Goal: Task Accomplishment & Management: Complete application form

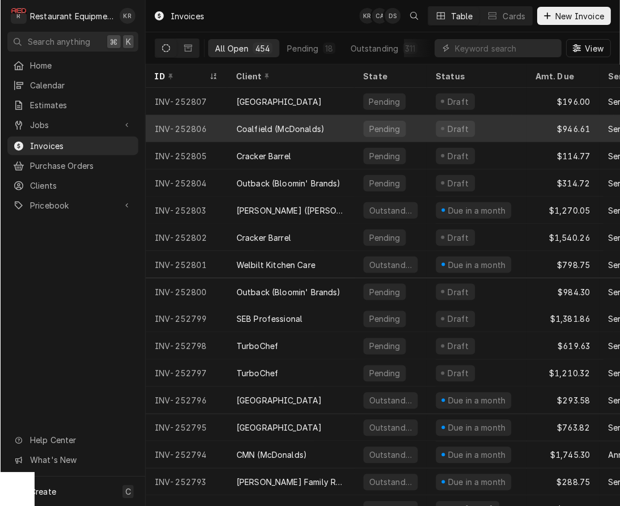
scroll to position [1, 0]
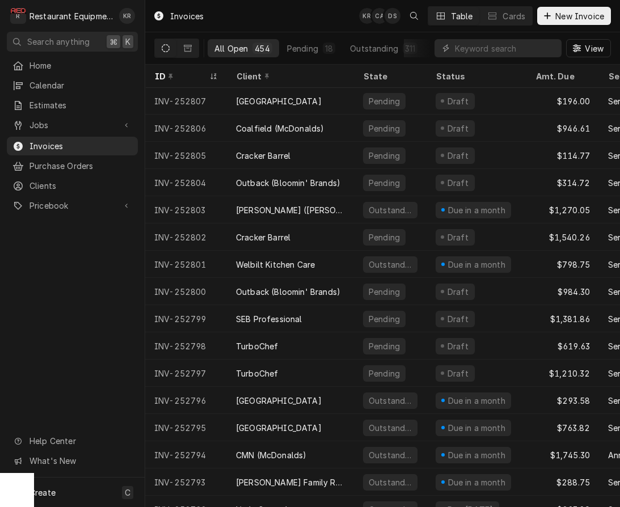
click at [466, 49] on input "Dynamic Content Wrapper" at bounding box center [505, 48] width 101 height 18
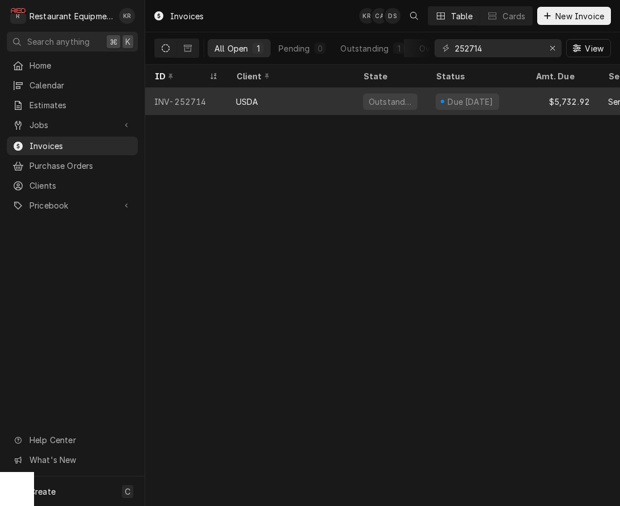
type input "252714"
click at [261, 97] on div "USDA" at bounding box center [290, 101] width 127 height 27
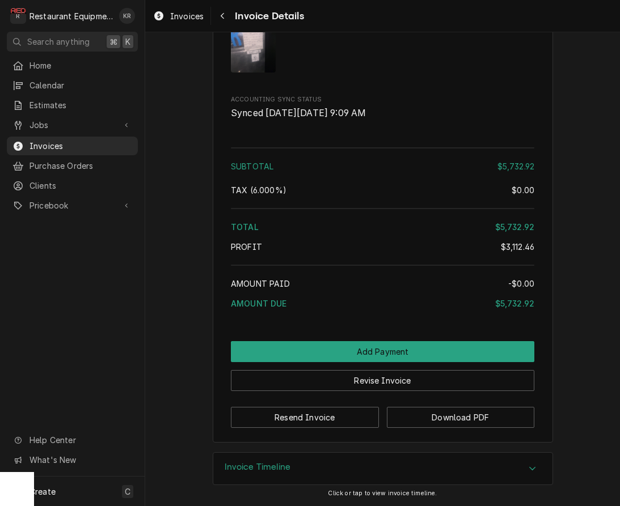
scroll to position [2763, 0]
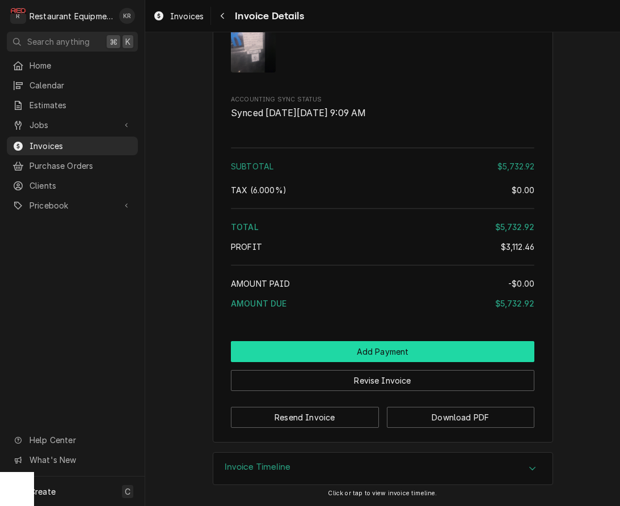
click at [374, 362] on button "Add Payment" at bounding box center [382, 351] width 303 height 21
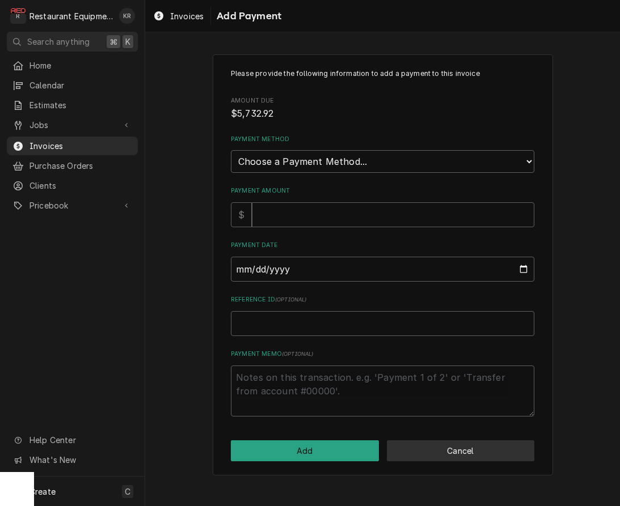
click at [432, 450] on button "Cancel" at bounding box center [461, 451] width 148 height 21
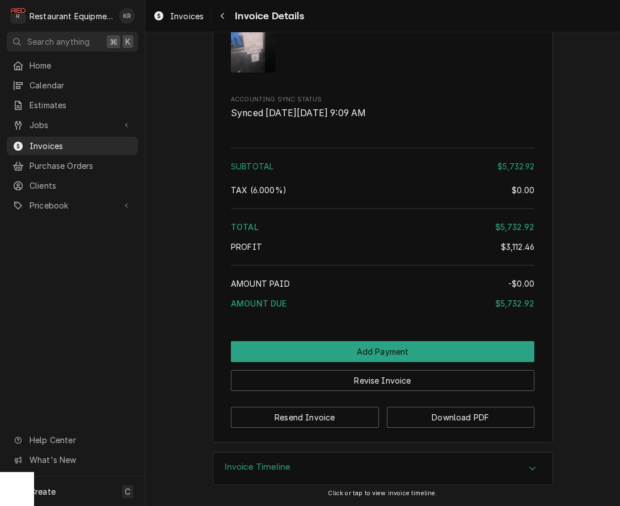
scroll to position [2765, 0]
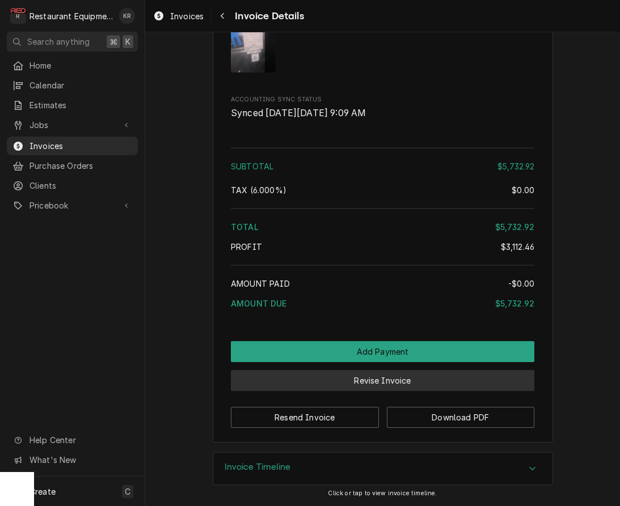
click at [387, 390] on button "Revise Invoice" at bounding box center [382, 380] width 303 height 21
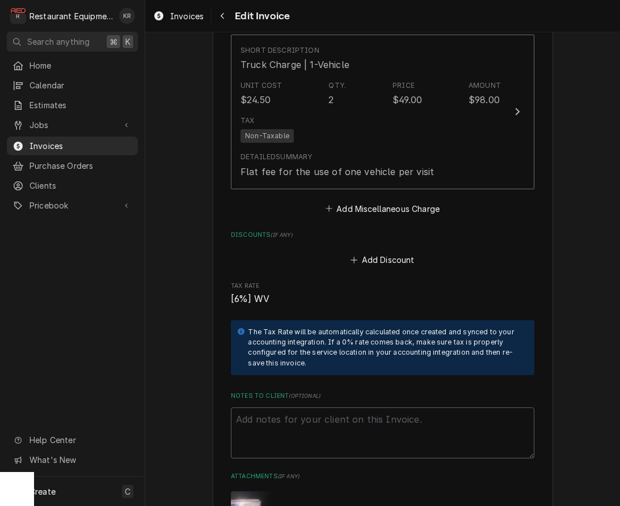
scroll to position [2683, 0]
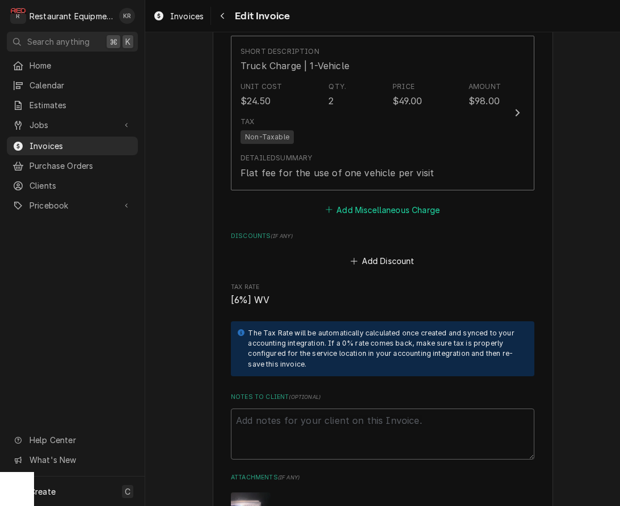
click at [377, 206] on button "Add Miscellaneous Charge" at bounding box center [382, 210] width 118 height 16
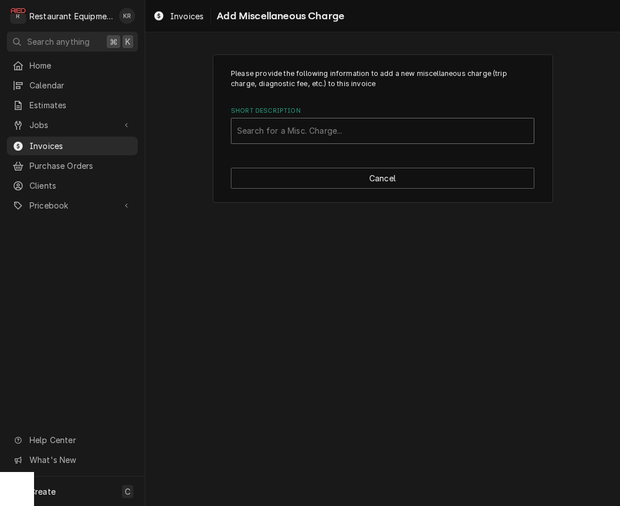
click at [312, 127] on div "Short Description" at bounding box center [382, 131] width 291 height 20
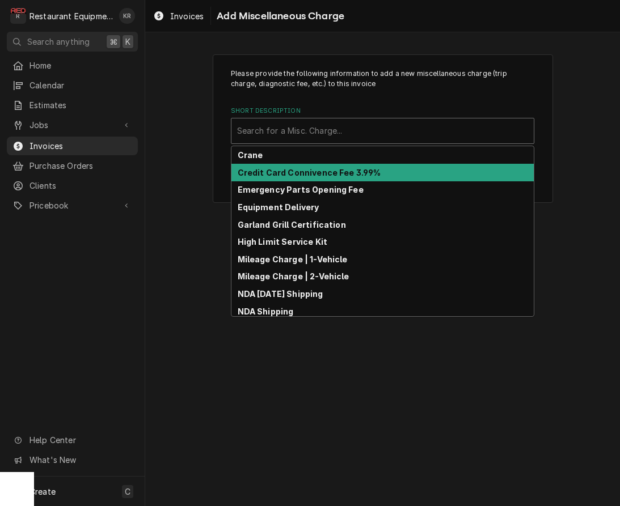
click at [313, 175] on strong "Credit Card Connivence Fee 3.99%" at bounding box center [309, 173] width 143 height 10
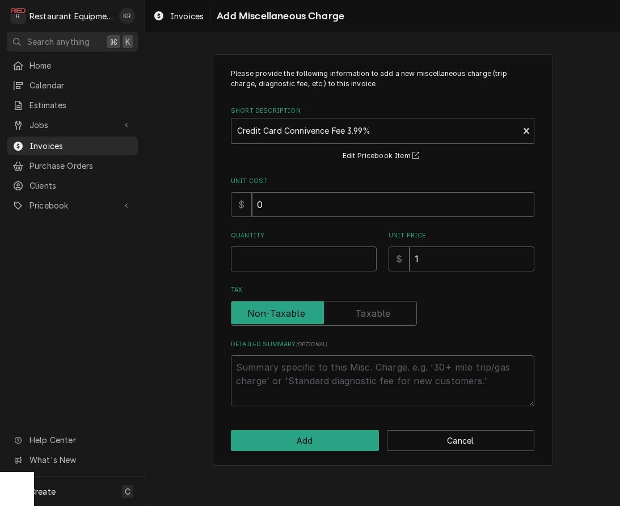
click at [278, 208] on input "0" at bounding box center [393, 204] width 282 height 25
click at [423, 441] on button "Cancel" at bounding box center [461, 440] width 148 height 21
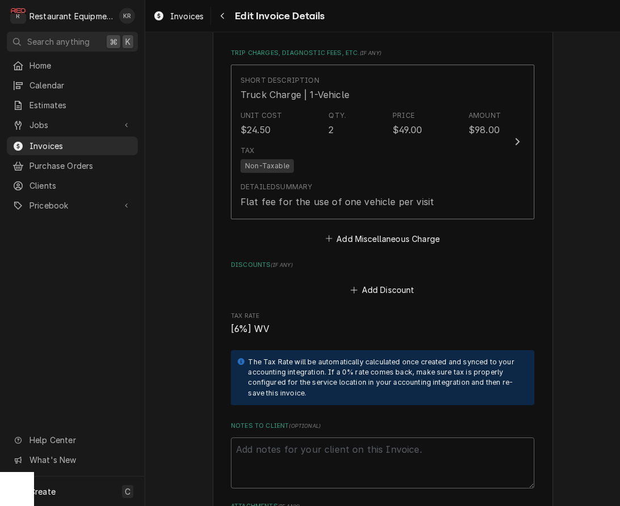
scroll to position [2626, 0]
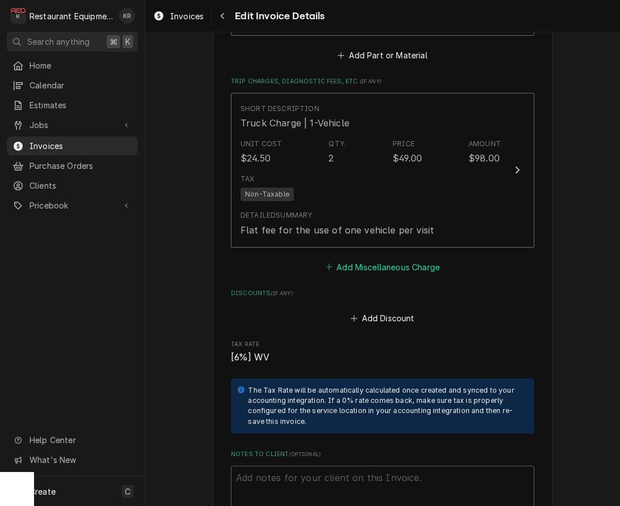
click at [379, 261] on button "Add Miscellaneous Charge" at bounding box center [382, 267] width 118 height 16
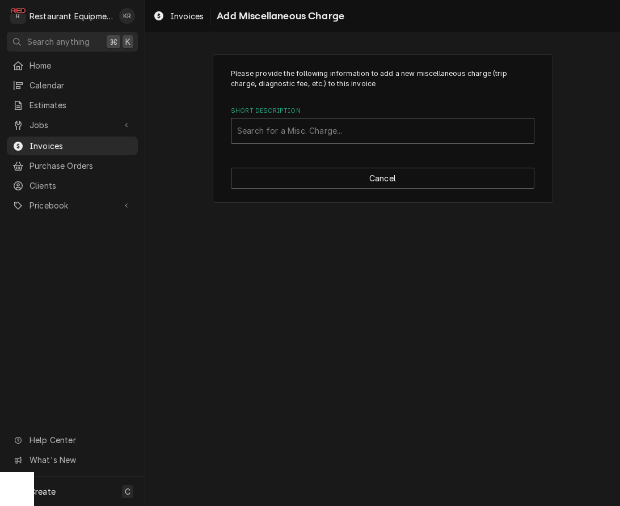
click at [335, 124] on div "Short Description" at bounding box center [382, 131] width 291 height 20
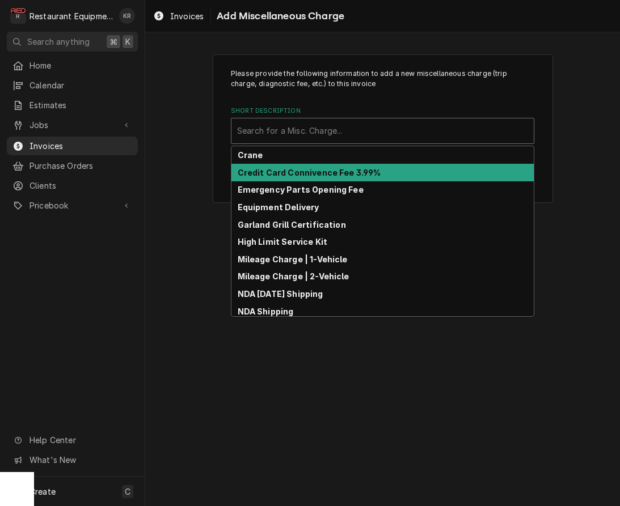
click at [331, 177] on strong "Credit Card Connivence Fee 3.99%" at bounding box center [309, 173] width 143 height 10
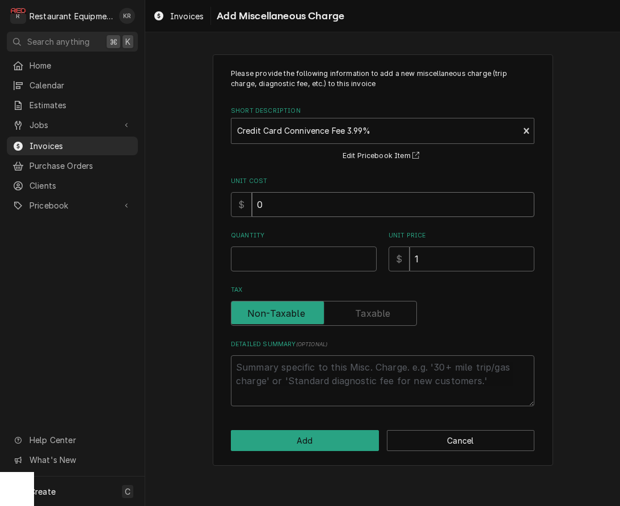
click at [286, 204] on input "0" at bounding box center [393, 204] width 282 height 25
type textarea "x"
type input "02"
type textarea "x"
type input "022"
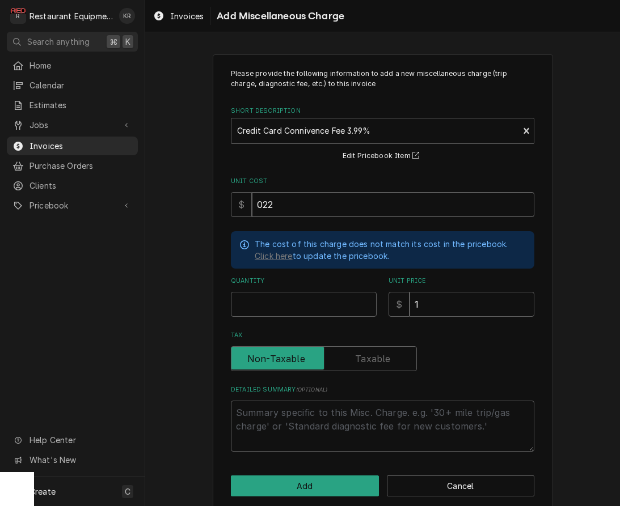
type textarea "x"
type input "0228"
type textarea "x"
type input "228"
type textarea "x"
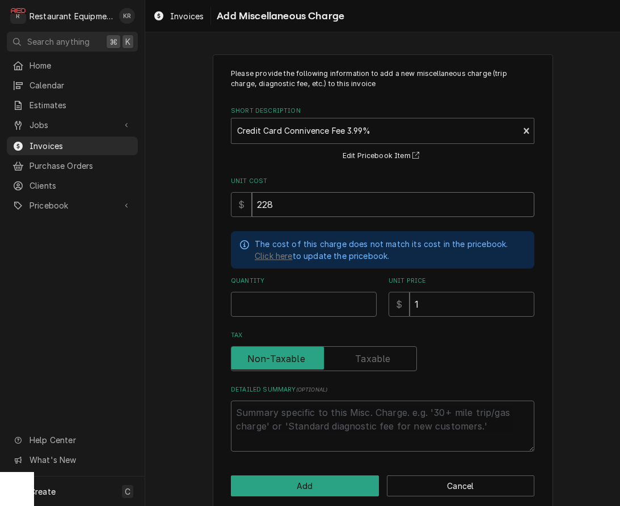
type input "0228.7"
type textarea "x"
type input "228"
type textarea "x"
type input "0228"
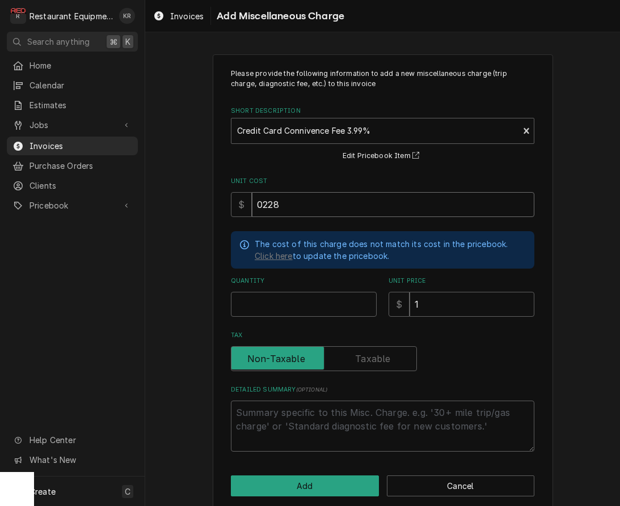
type textarea "x"
type input "228"
type textarea "x"
type input "0228.7"
type textarea "x"
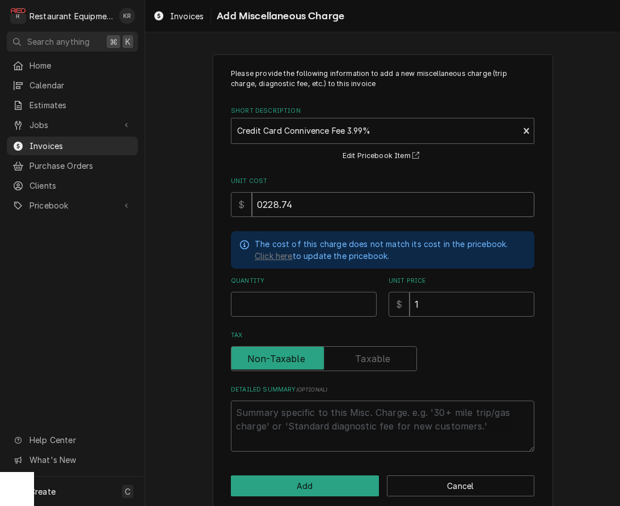
type input "0228.74"
type textarea "x"
type input "1"
type textarea "x"
type input "2"
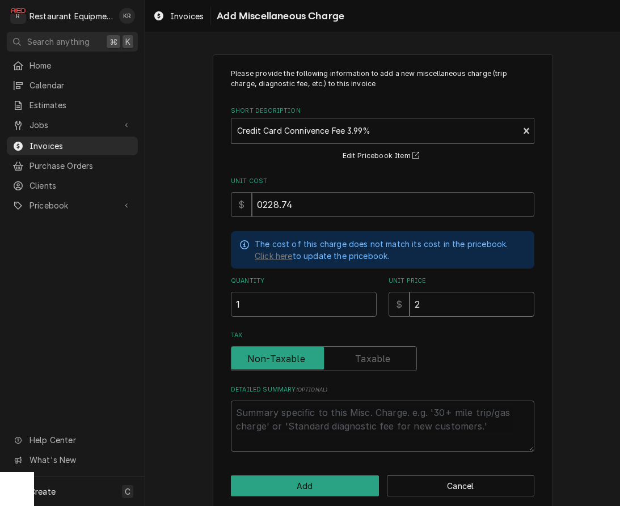
type textarea "x"
type input "22"
type textarea "x"
type input "228"
type textarea "x"
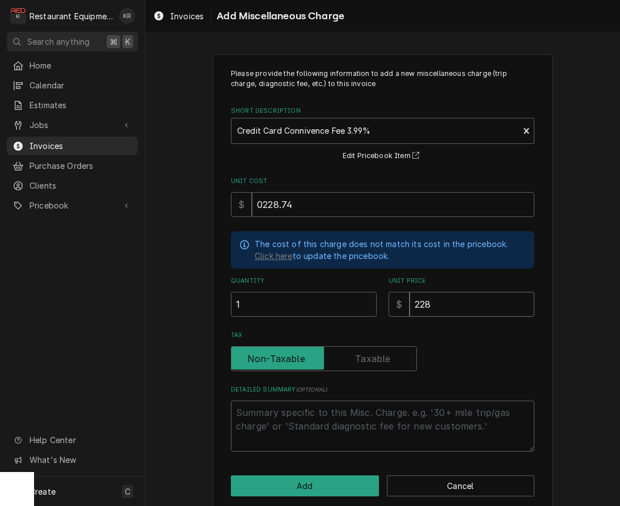
type input "228.7"
type textarea "x"
type input "228.74"
click at [465, 484] on button "Cancel" at bounding box center [461, 486] width 148 height 21
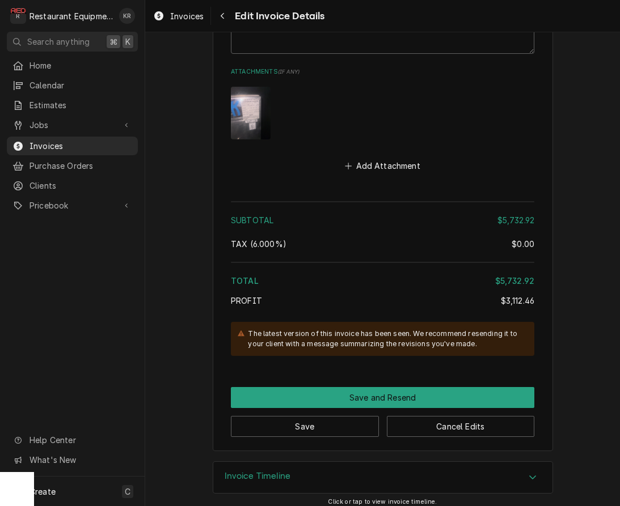
scroll to position [3095, 0]
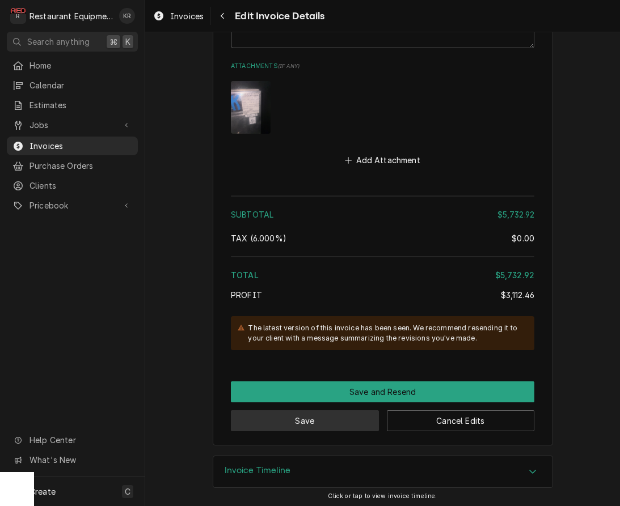
click at [319, 423] on button "Save" at bounding box center [305, 421] width 148 height 21
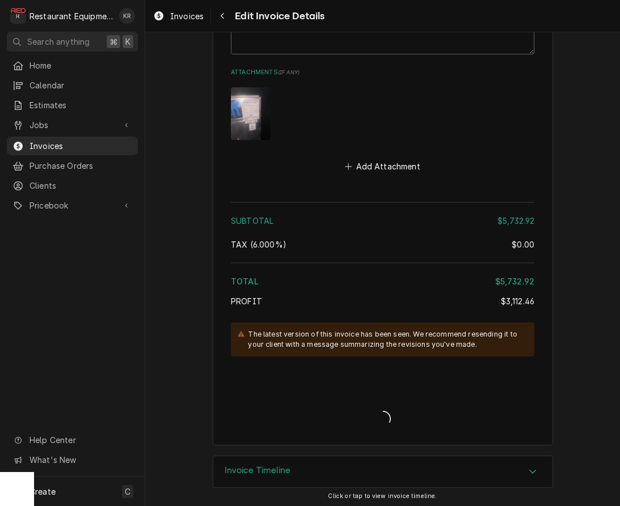
type textarea "x"
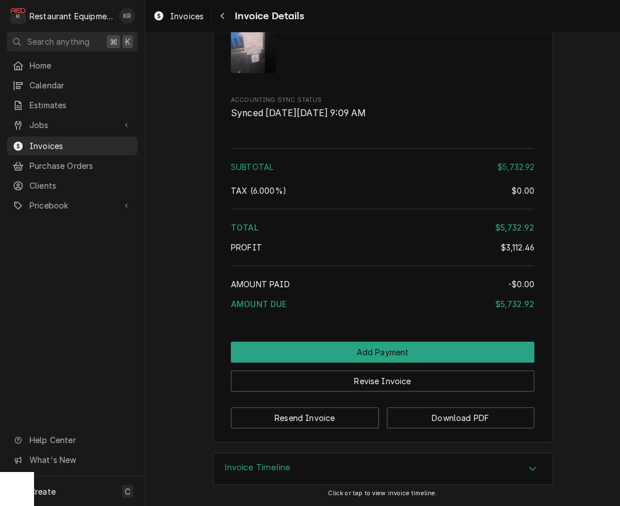
scroll to position [2734, 0]
click at [52, 140] on span "Invoices" at bounding box center [80, 146] width 103 height 12
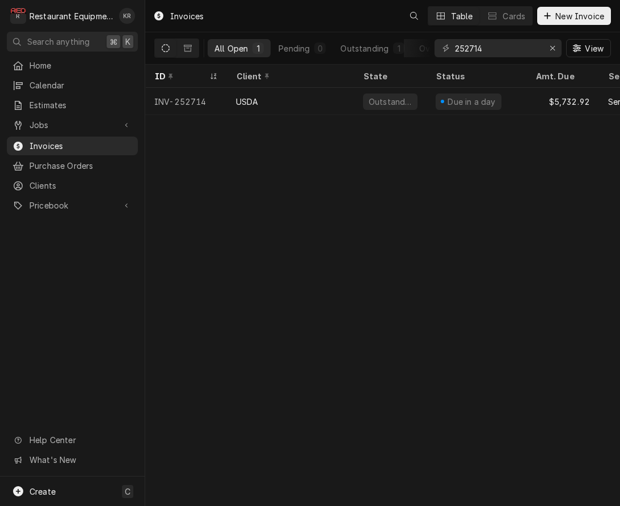
click at [455, 43] on input "252714" at bounding box center [497, 48] width 85 height 18
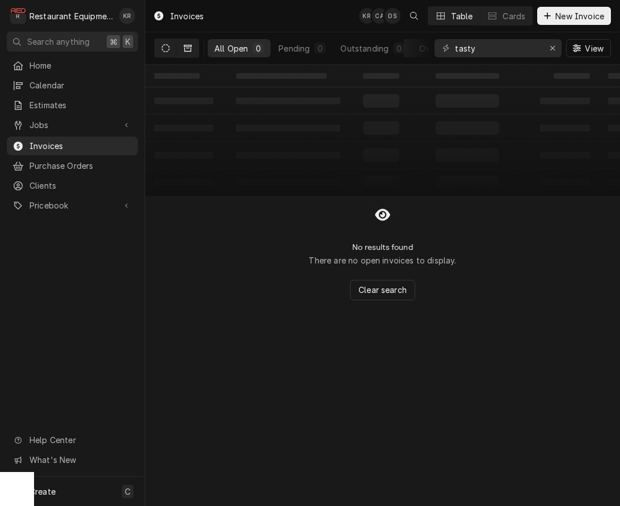
type input "tasty"
click at [182, 49] on button "Dynamic Content Wrapper" at bounding box center [188, 48] width 22 height 18
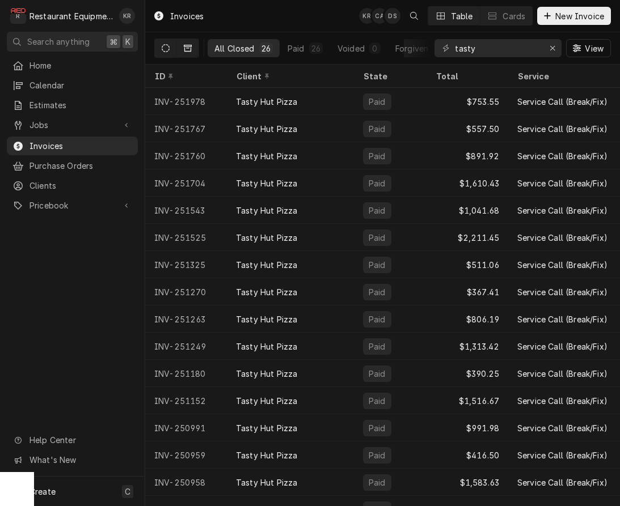
drag, startPoint x: 171, startPoint y: 44, endPoint x: 166, endPoint y: 47, distance: 6.3
click at [170, 45] on button "Dynamic Content Wrapper" at bounding box center [166, 48] width 22 height 18
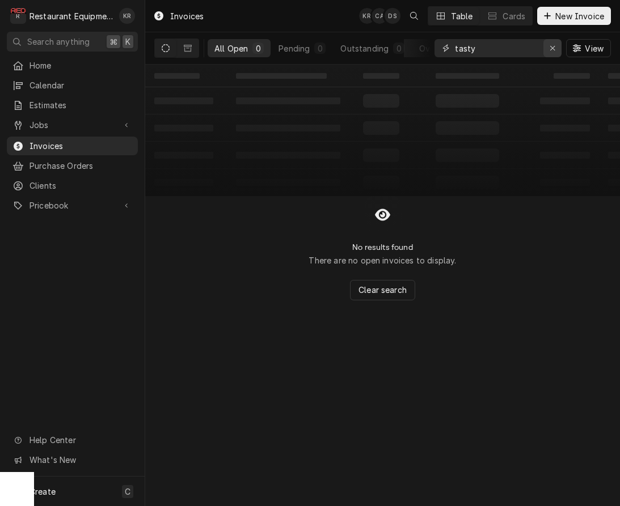
click at [552, 48] on icon "Erase input" at bounding box center [553, 48] width 6 height 8
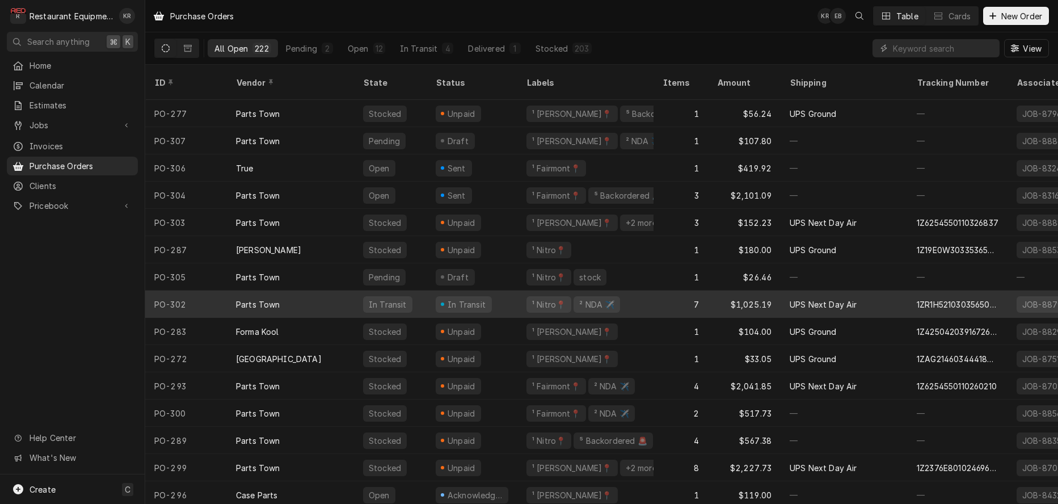
click at [314, 290] on div "Parts Town" at bounding box center [290, 303] width 127 height 27
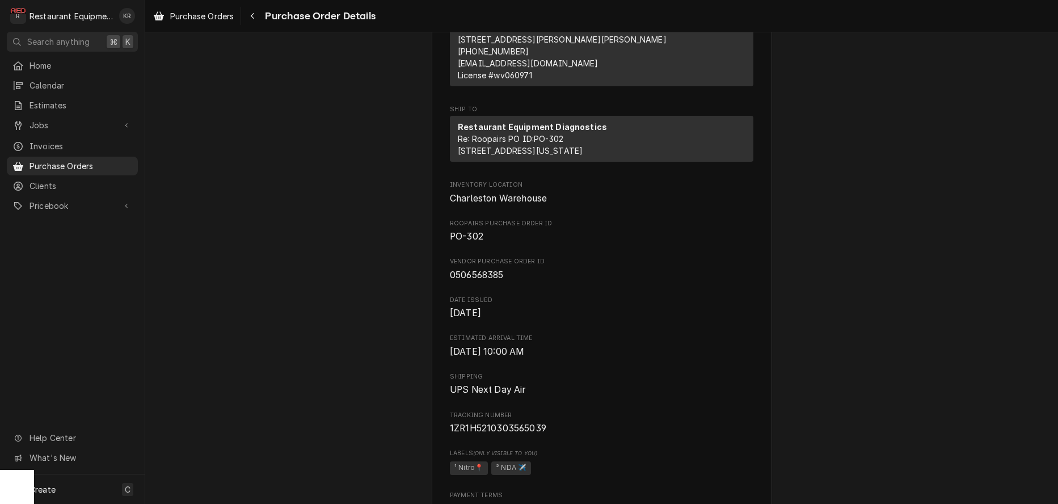
scroll to position [332, 0]
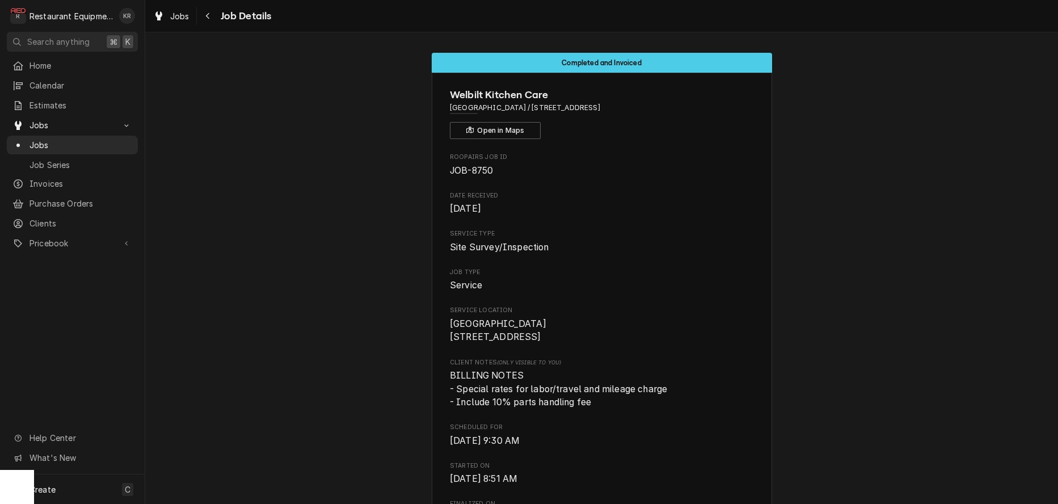
scroll to position [0, 72]
click at [179, 18] on span "Jobs" at bounding box center [179, 16] width 19 height 12
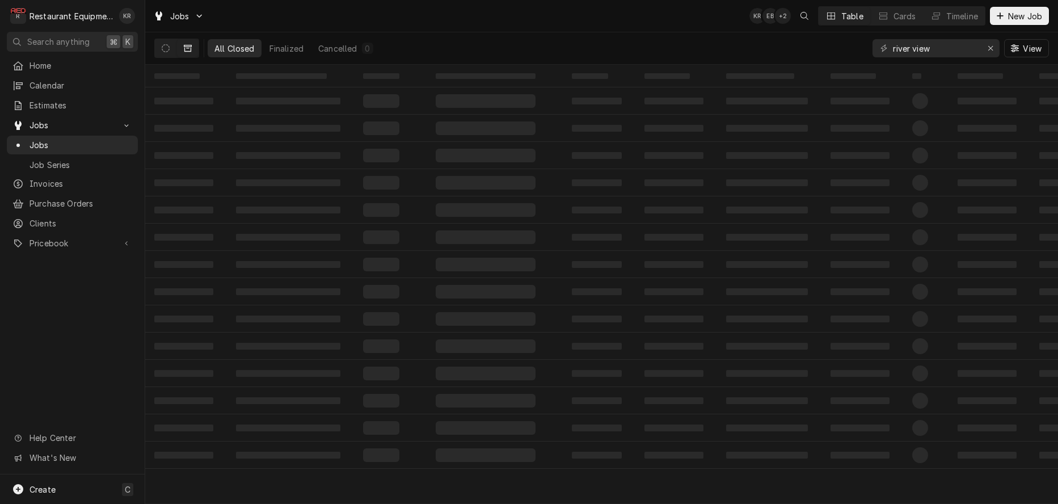
drag, startPoint x: 148, startPoint y: 47, endPoint x: 165, endPoint y: 49, distance: 17.2
click at [153, 47] on div "All Closed Finalized Cancelled 0 river view View" at bounding box center [601, 48] width 913 height 32
click at [165, 49] on icon "Dynamic Content Wrapper" at bounding box center [166, 48] width 8 height 8
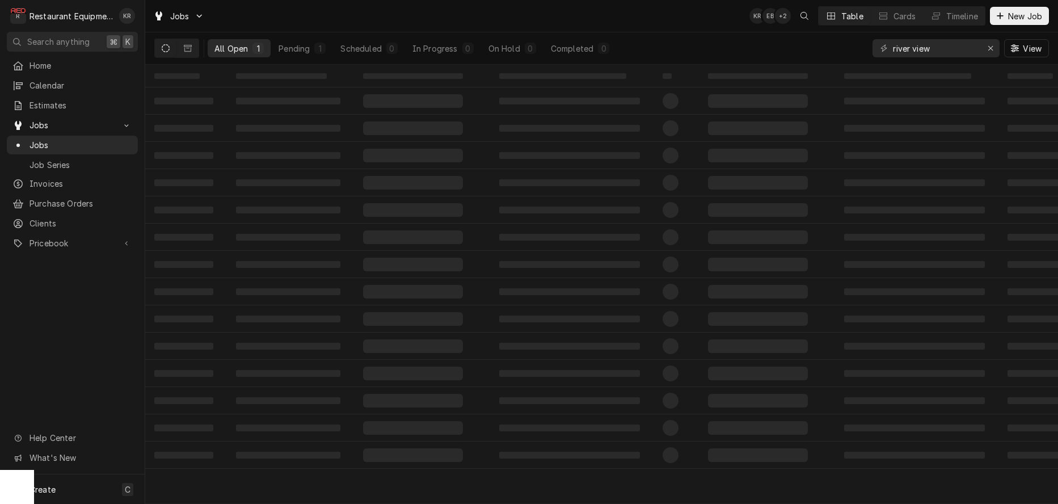
click at [999, 48] on div "river view View" at bounding box center [960, 48] width 176 height 32
click at [989, 50] on icon "Erase input" at bounding box center [990, 48] width 6 height 8
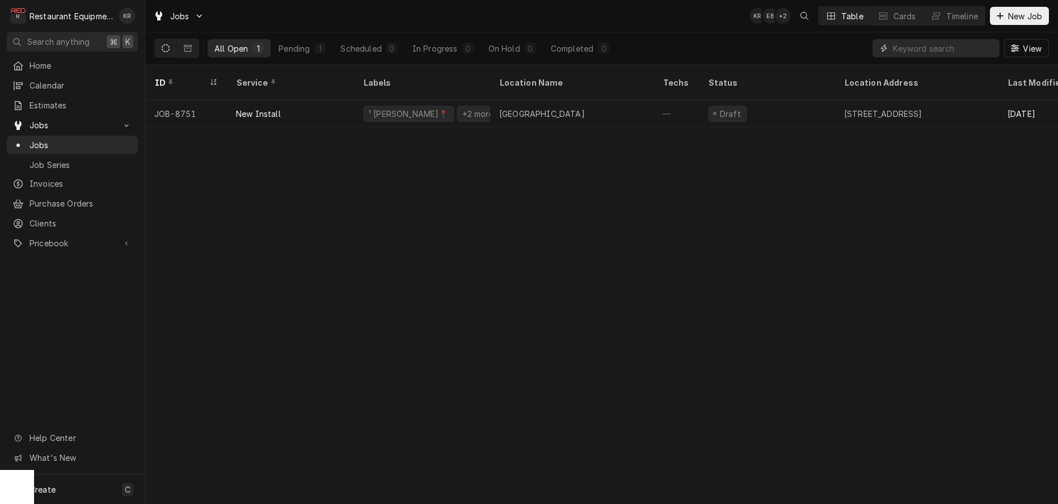
click at [964, 49] on input "Dynamic Content Wrapper" at bounding box center [946, 48] width 107 height 18
type input "galleria"
click at [993, 52] on div "Erase input" at bounding box center [990, 48] width 11 height 11
type input "[PERSON_NAME]"
click at [190, 52] on icon "Dynamic Content Wrapper" at bounding box center [188, 48] width 8 height 7
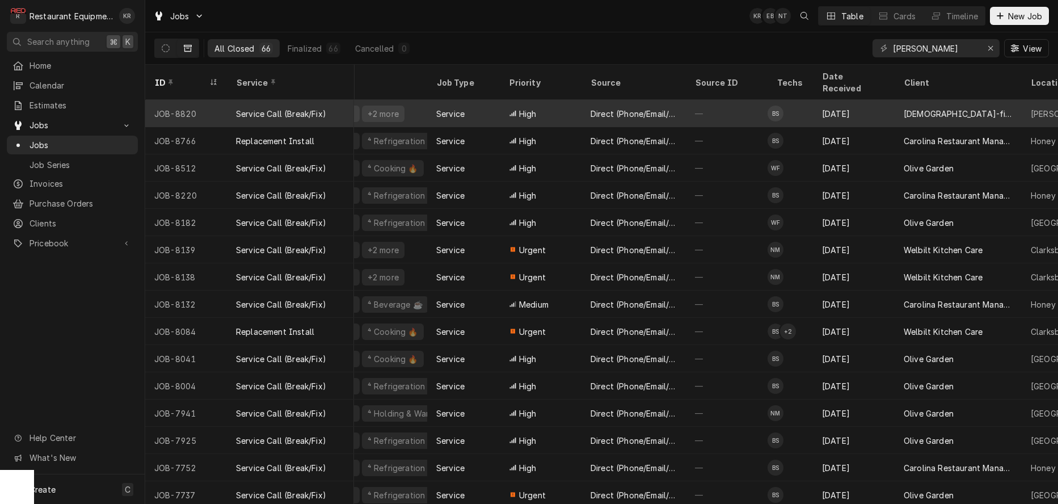
scroll to position [0, 135]
click at [644, 108] on div "Direct (Phone/Email/etc.)" at bounding box center [634, 114] width 86 height 12
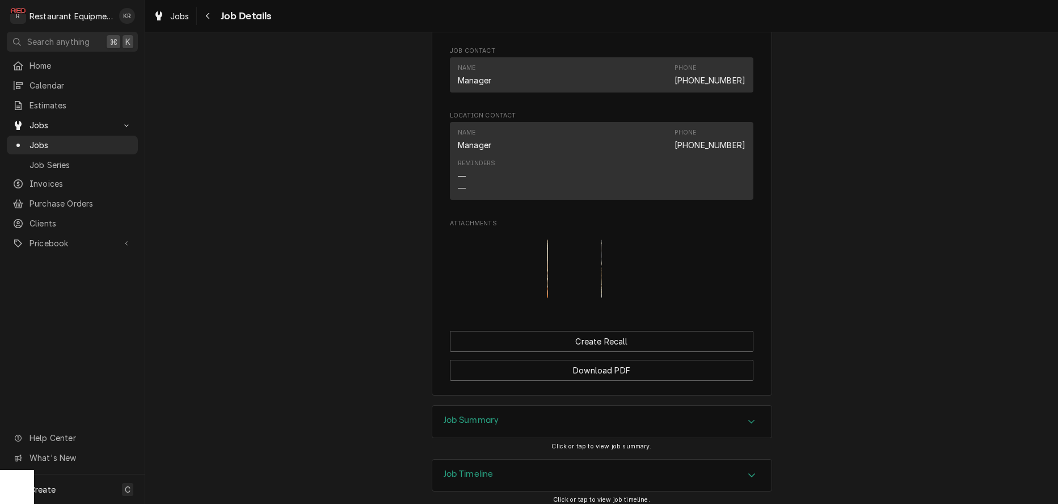
scroll to position [1240, 0]
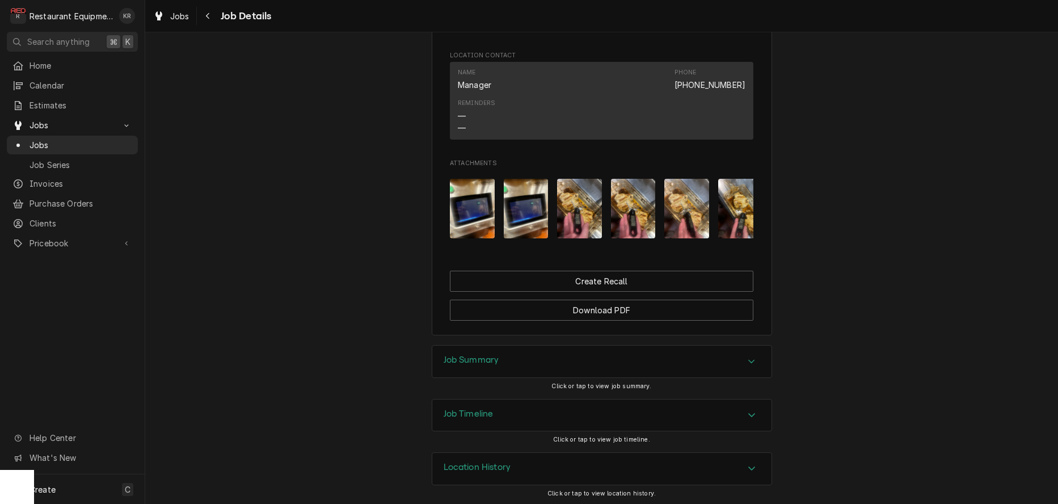
click at [492, 356] on h3 "Job Summary" at bounding box center [472, 359] width 56 height 11
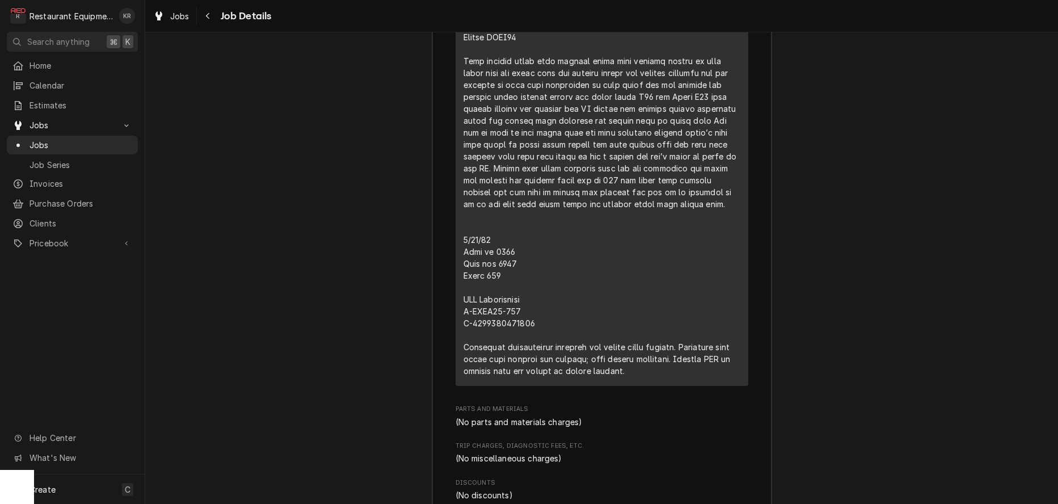
scroll to position [1968, 0]
click at [463, 249] on div "Short Description Service Call (Break/Fix) Service Date Sep 8, 2025 Hourly Cost…" at bounding box center [601, 105] width 293 height 562
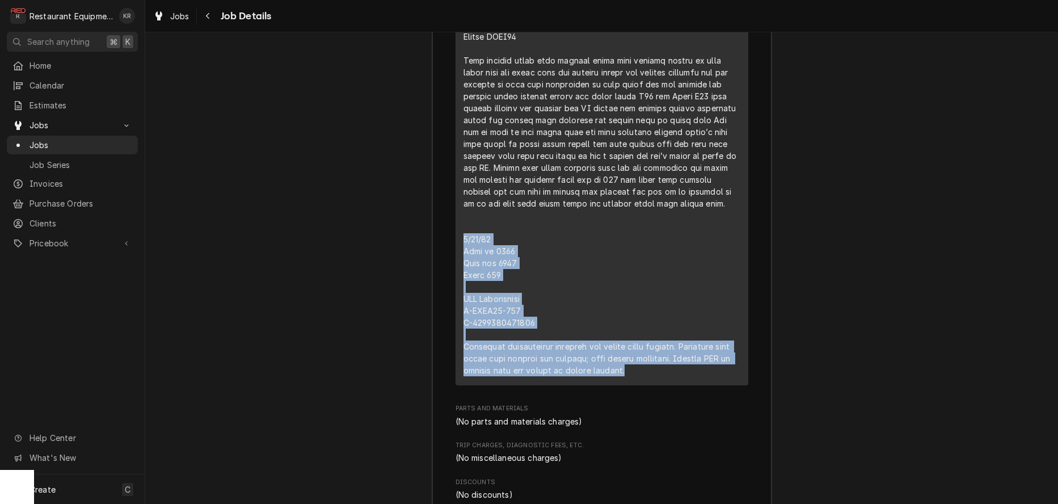
drag, startPoint x: 463, startPoint y: 250, endPoint x: 644, endPoint y: 373, distance: 218.4
click at [667, 385] on div "Short Description Service Call (Break/Fix) Service Date Sep 8, 2025 Hourly Cost…" at bounding box center [601, 104] width 293 height 562
copy div "9/16/25 Time in 0800 Time out 0915 Truck 302 CFA Chargriller M-CPBX12-003 S-250…"
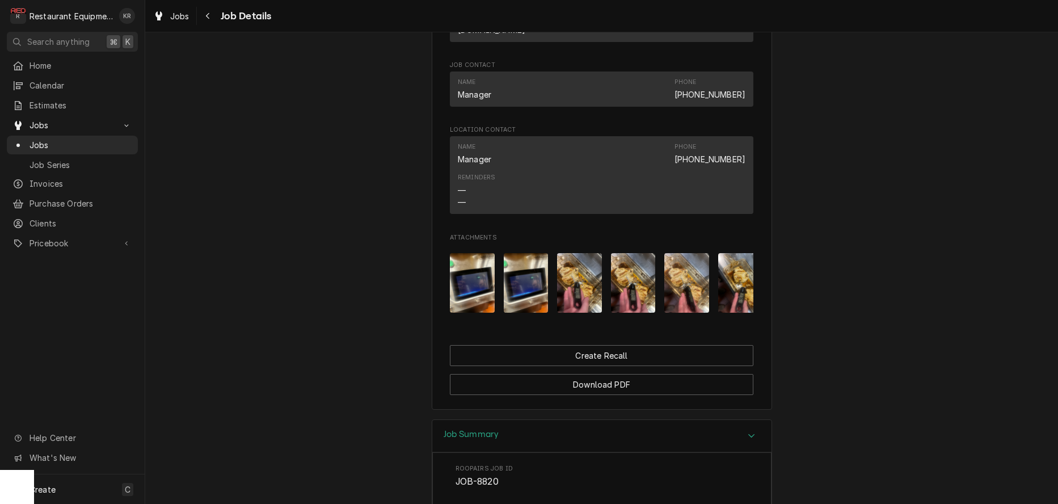
scroll to position [0, 340]
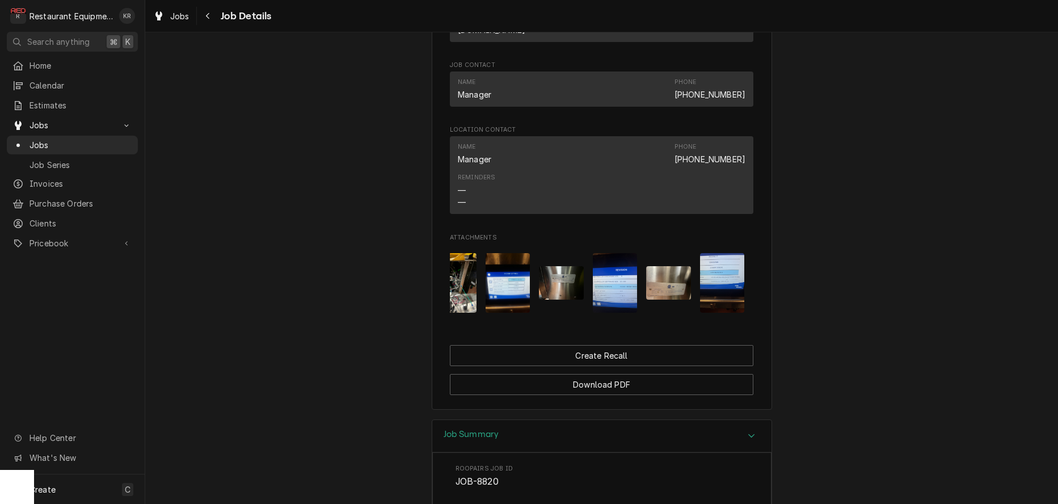
click at [725, 282] on img "Attachments" at bounding box center [722, 283] width 45 height 60
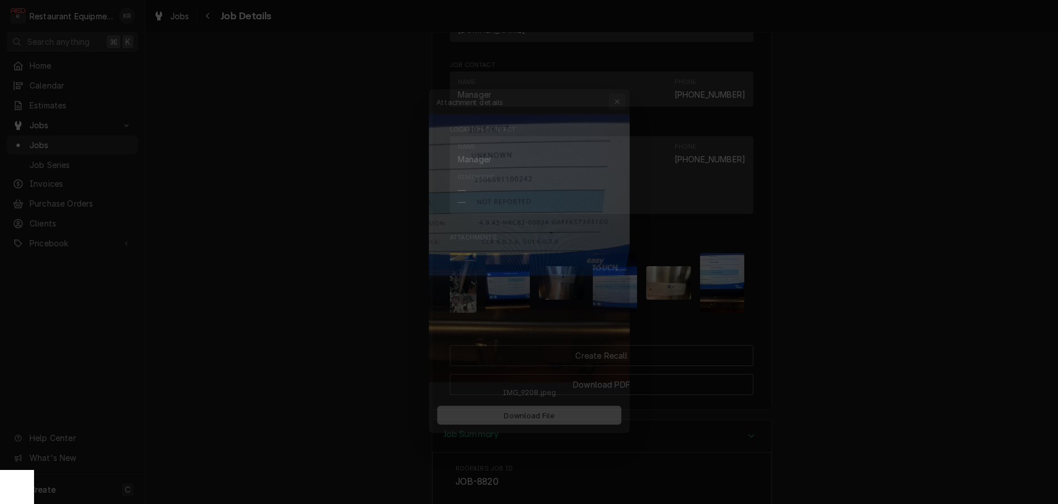
click at [620, 79] on div "button" at bounding box center [624, 79] width 11 height 11
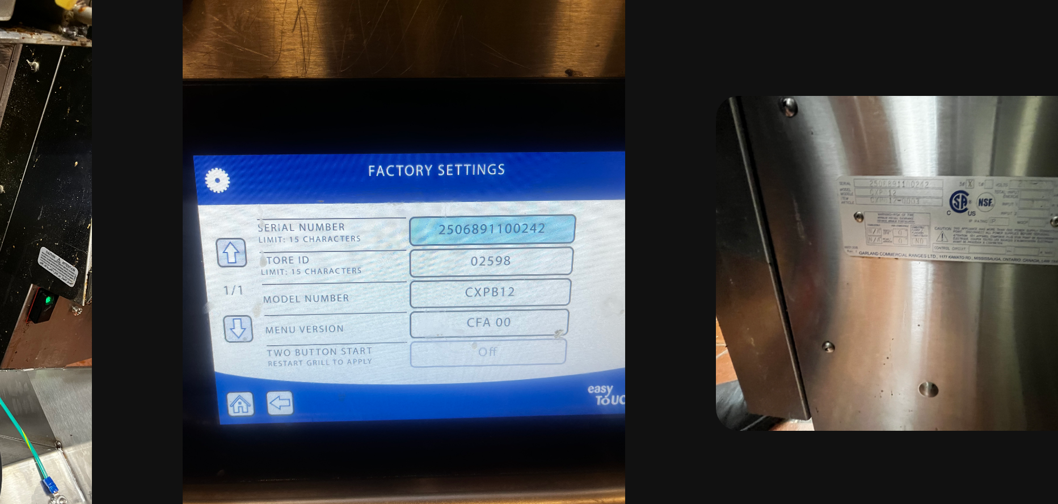
scroll to position [1181, 0]
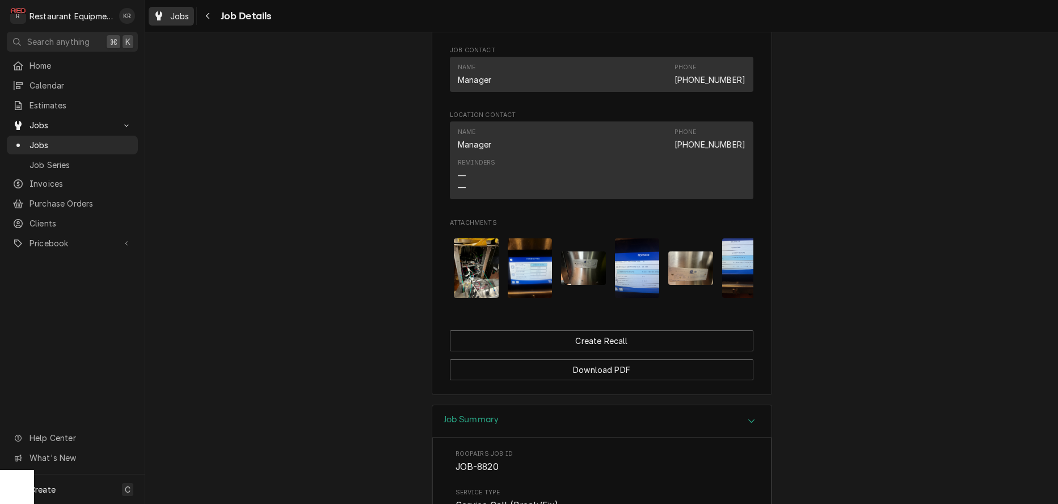
click at [167, 22] on div "Jobs" at bounding box center [171, 16] width 41 height 14
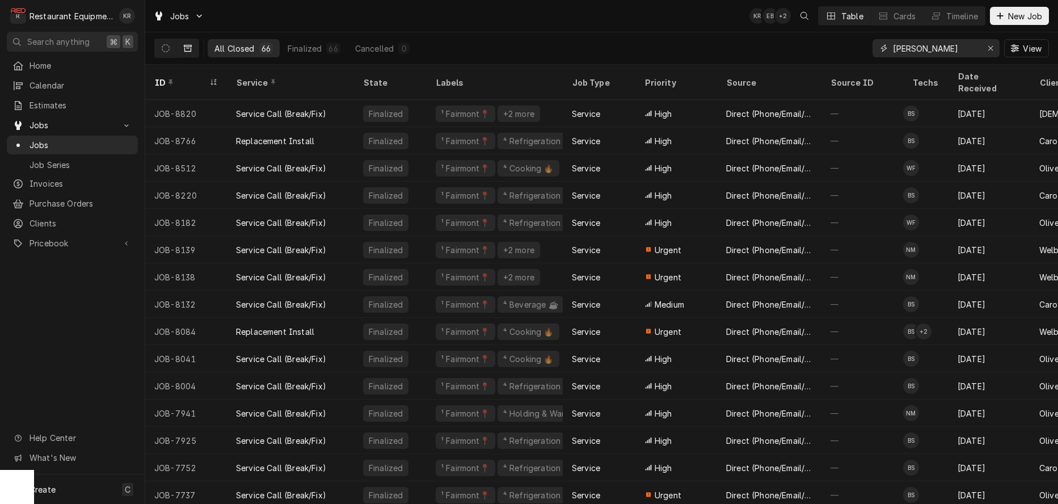
click at [987, 50] on icon "Erase input" at bounding box center [990, 48] width 6 height 8
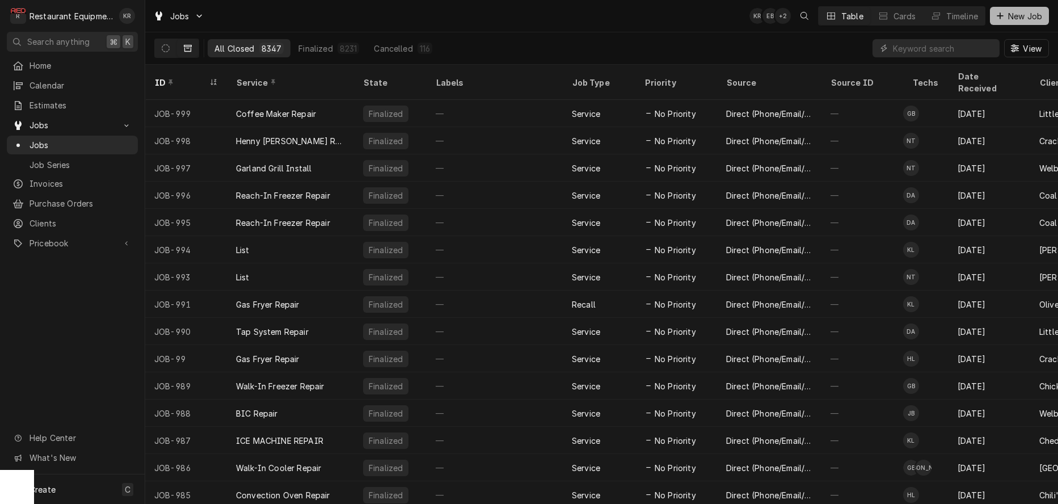
click at [1022, 20] on span "New Job" at bounding box center [1025, 16] width 39 height 12
